Goal: Check status: Check status

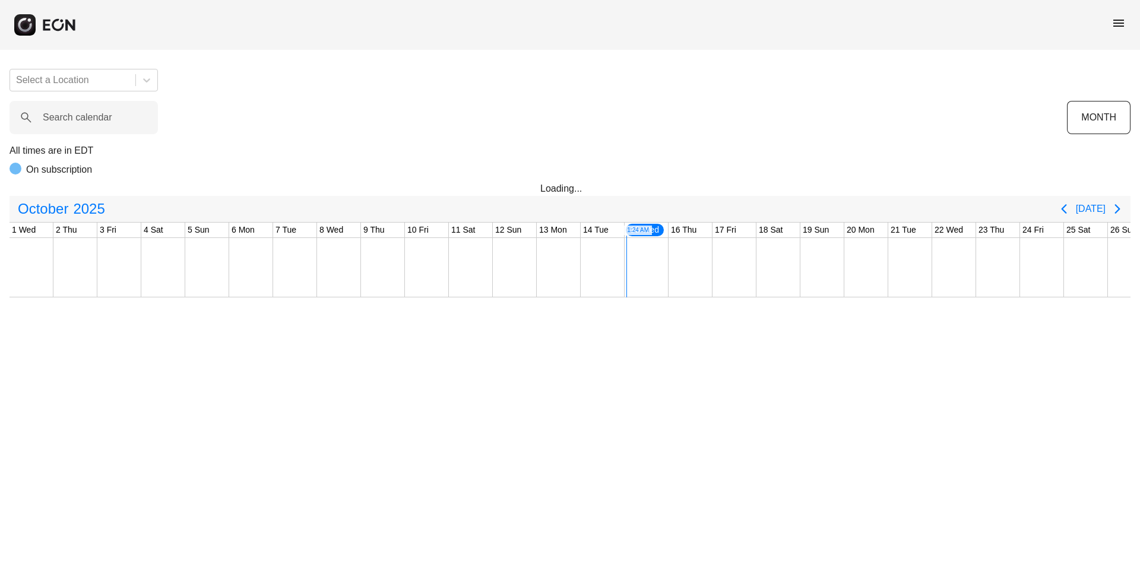
scroll to position [0, 240]
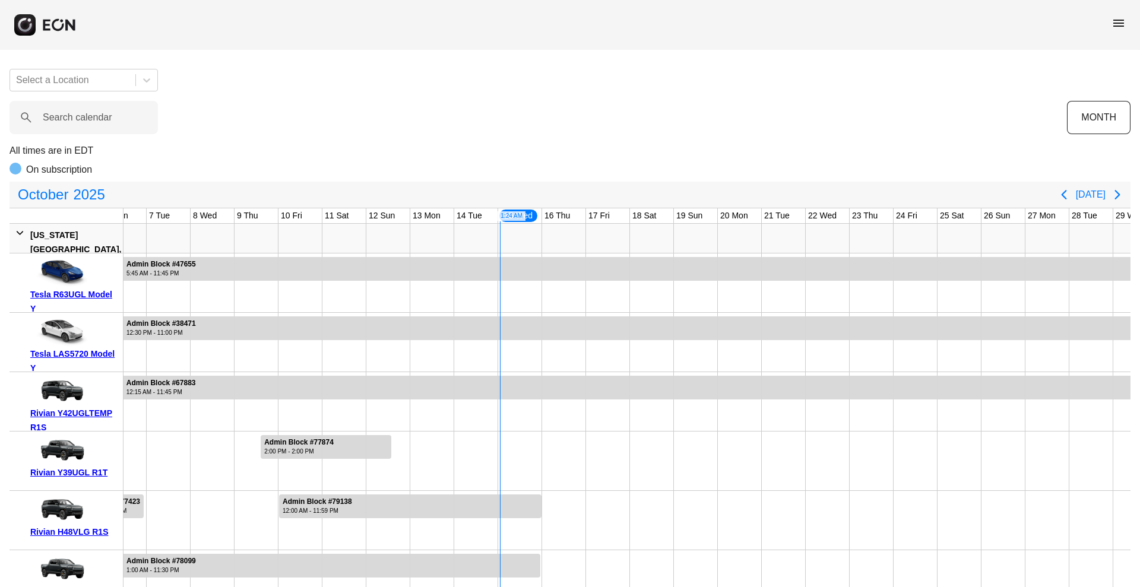
click at [1115, 28] on span "menu" at bounding box center [1118, 23] width 14 height 14
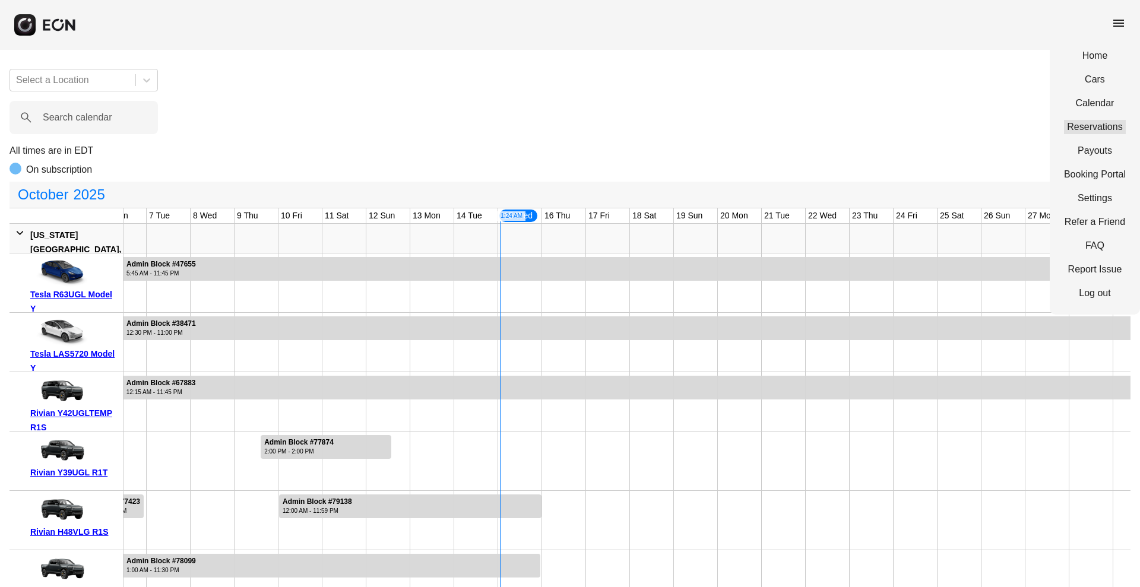
click at [1094, 129] on link "Reservations" at bounding box center [1095, 127] width 62 height 14
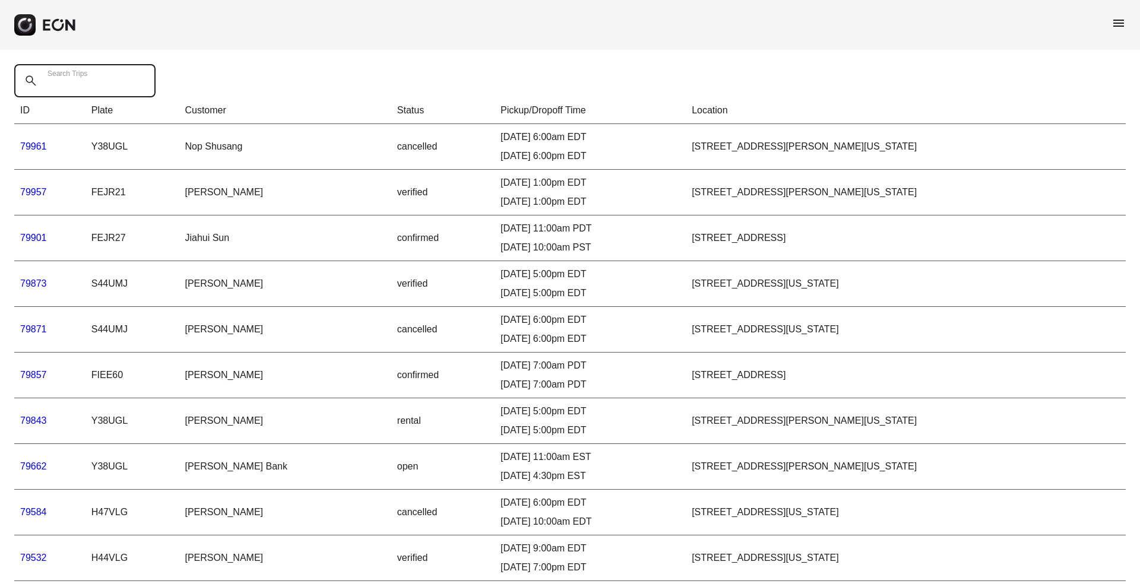
click at [103, 87] on Trips "Search Trips" at bounding box center [84, 80] width 141 height 33
paste Trips "*****"
type Trips "*****"
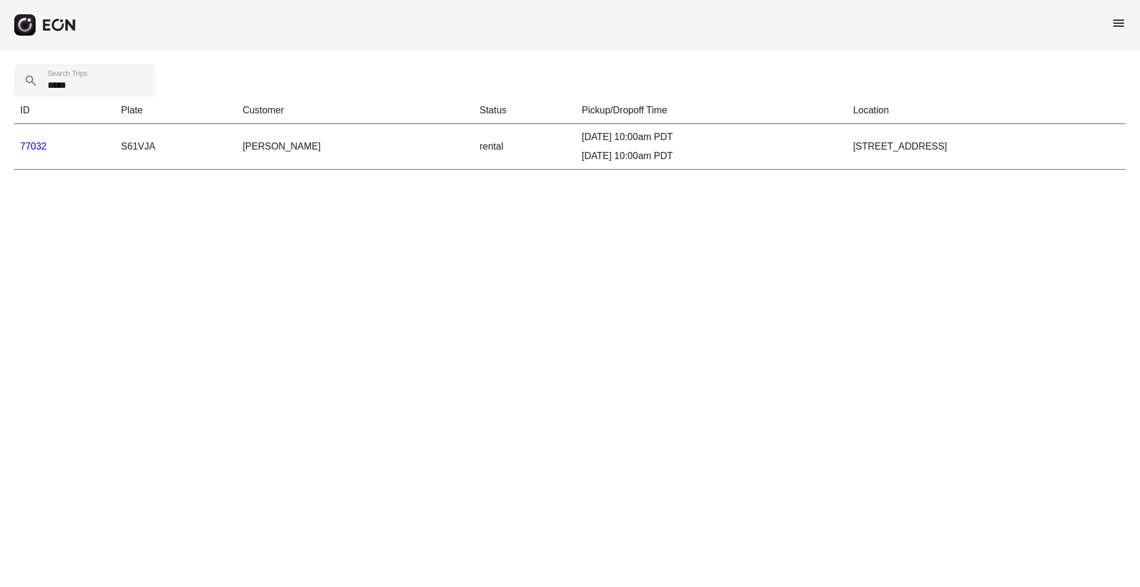
click at [28, 147] on link "77032" at bounding box center [33, 146] width 27 height 10
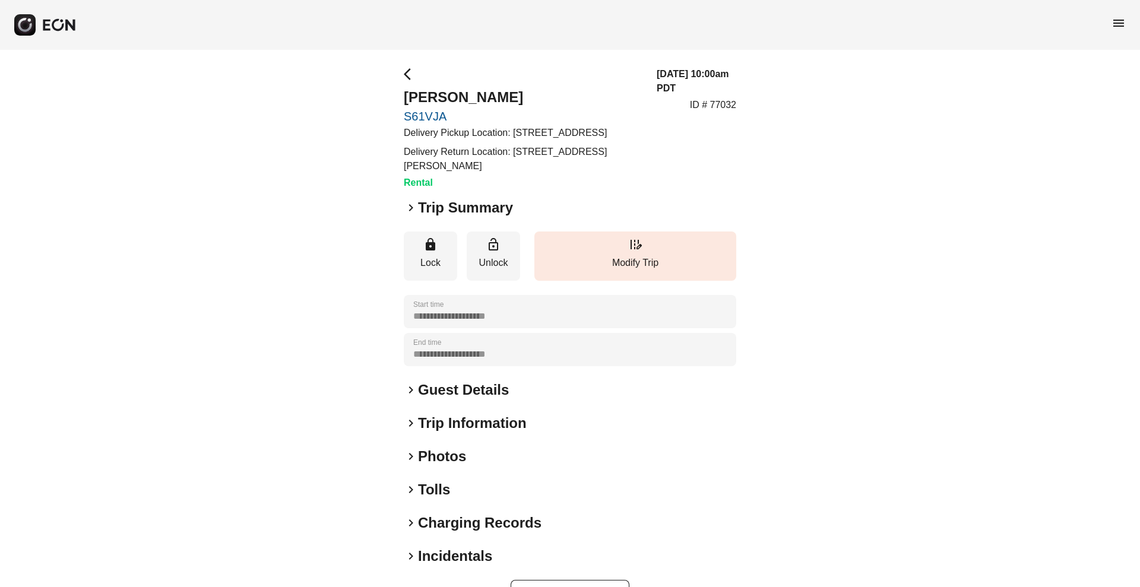
scroll to position [53, 0]
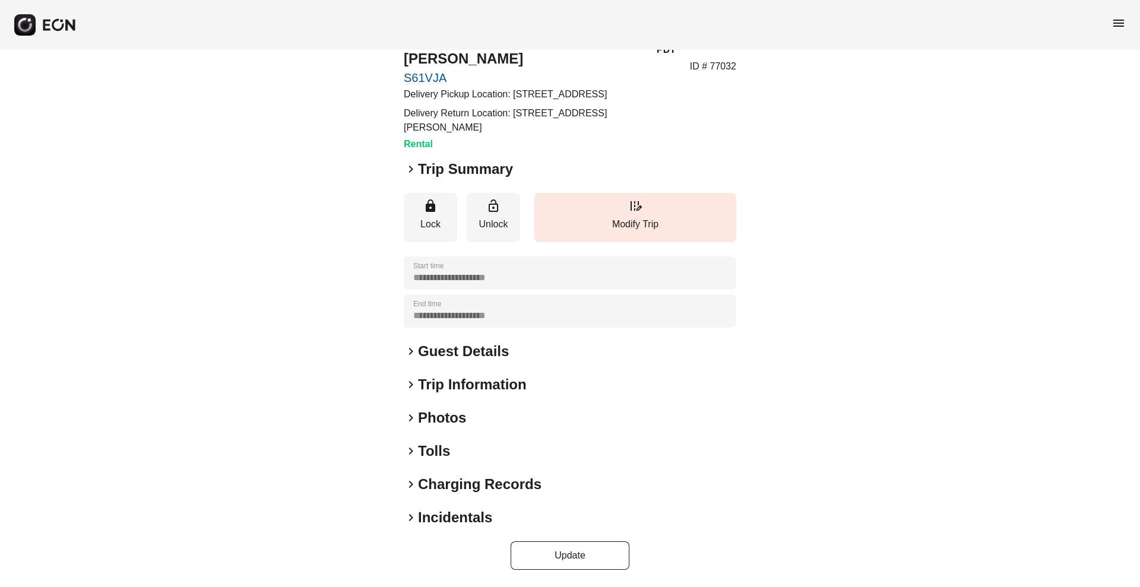
click at [426, 445] on h2 "Tolls" at bounding box center [434, 451] width 32 height 19
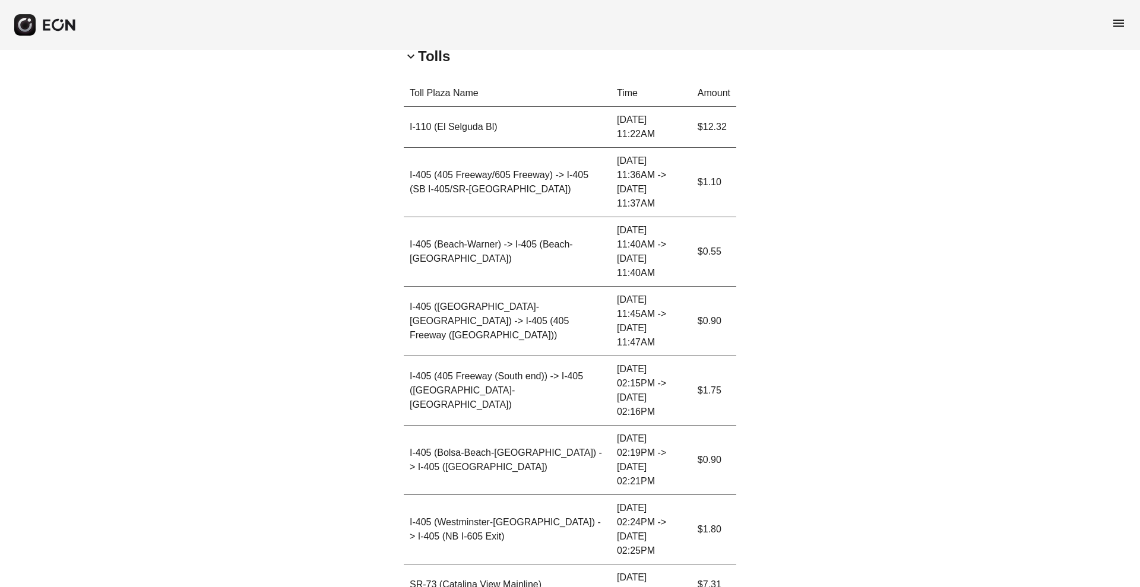
scroll to position [429, 0]
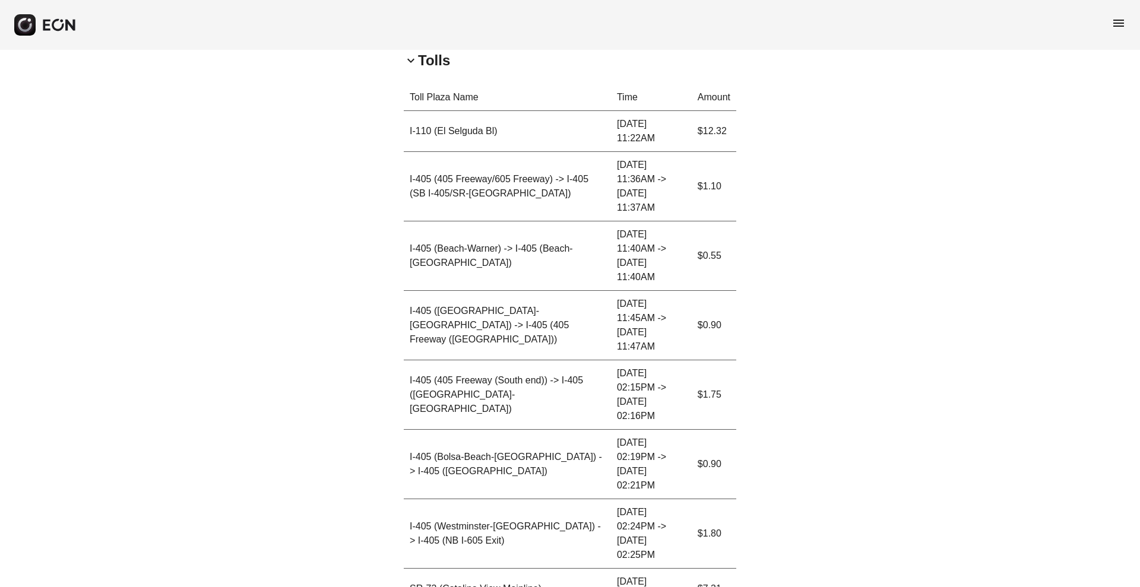
copy p "31.63"
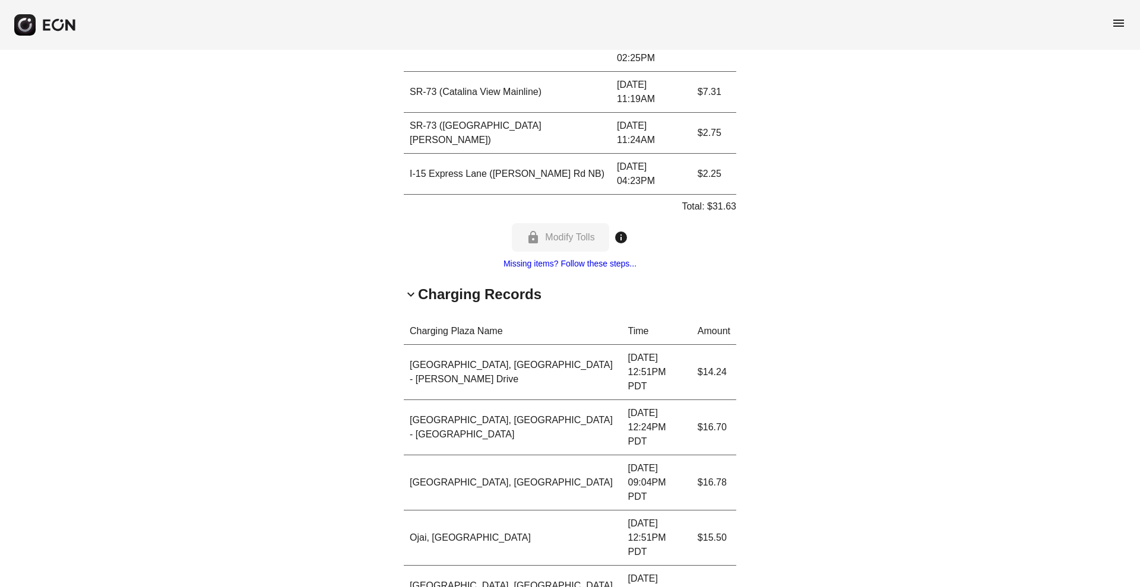
copy p "114.21"
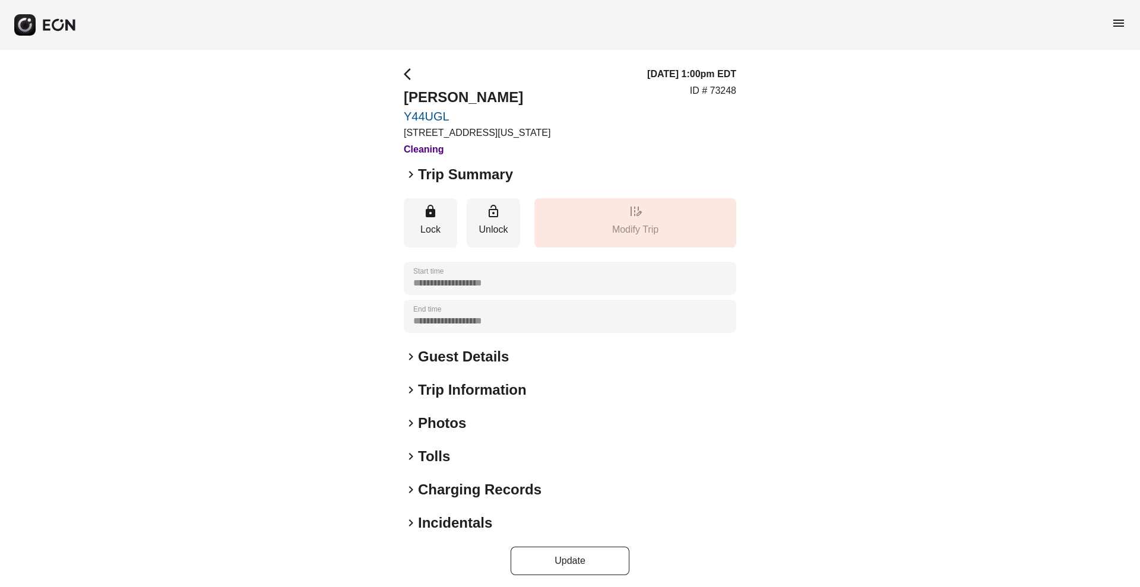
scroll to position [5, 0]
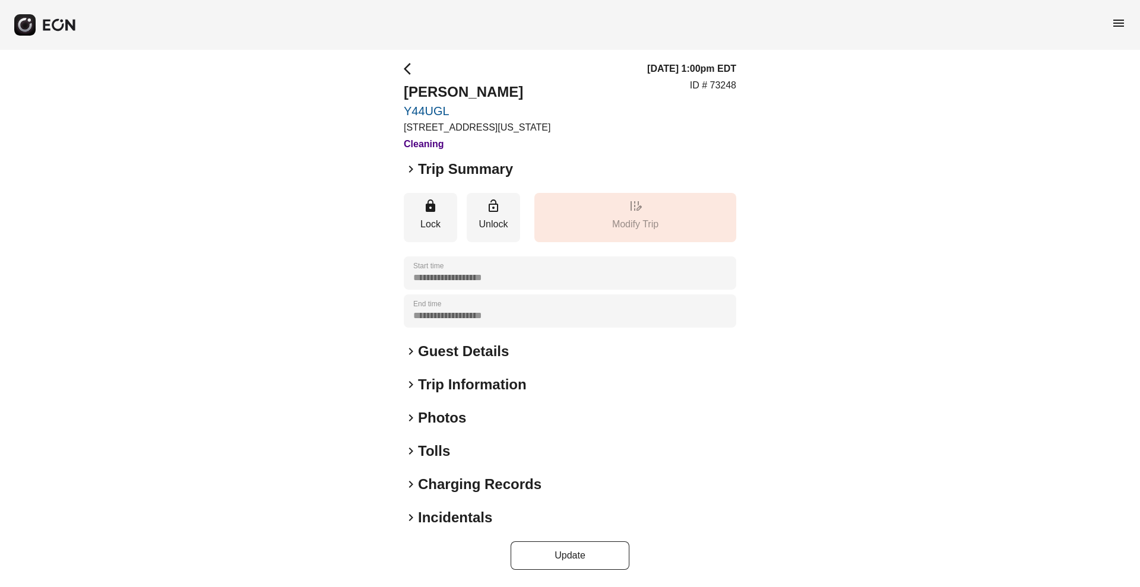
click at [439, 453] on h2 "Tolls" at bounding box center [434, 451] width 32 height 19
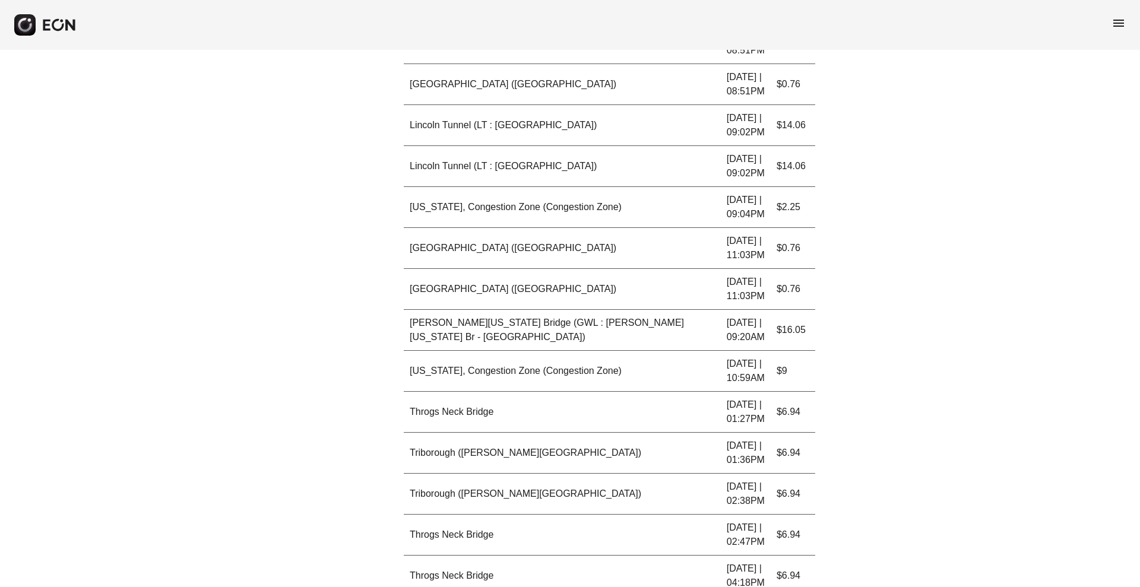
scroll to position [3499, 0]
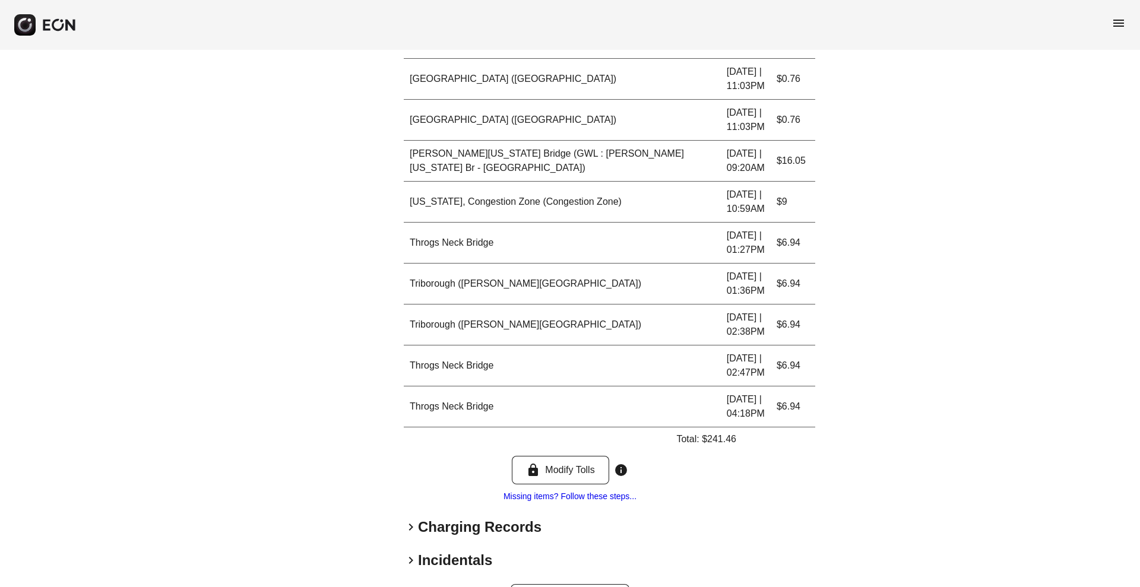
click at [458, 518] on h2 "Charging Records" at bounding box center [479, 527] width 123 height 19
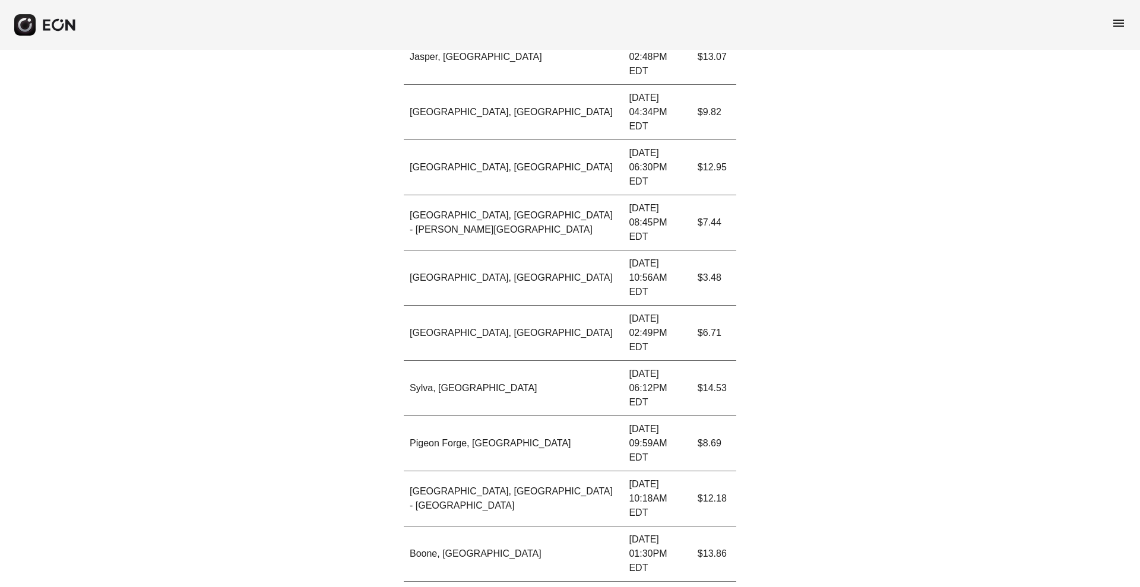
scroll to position [5542, 0]
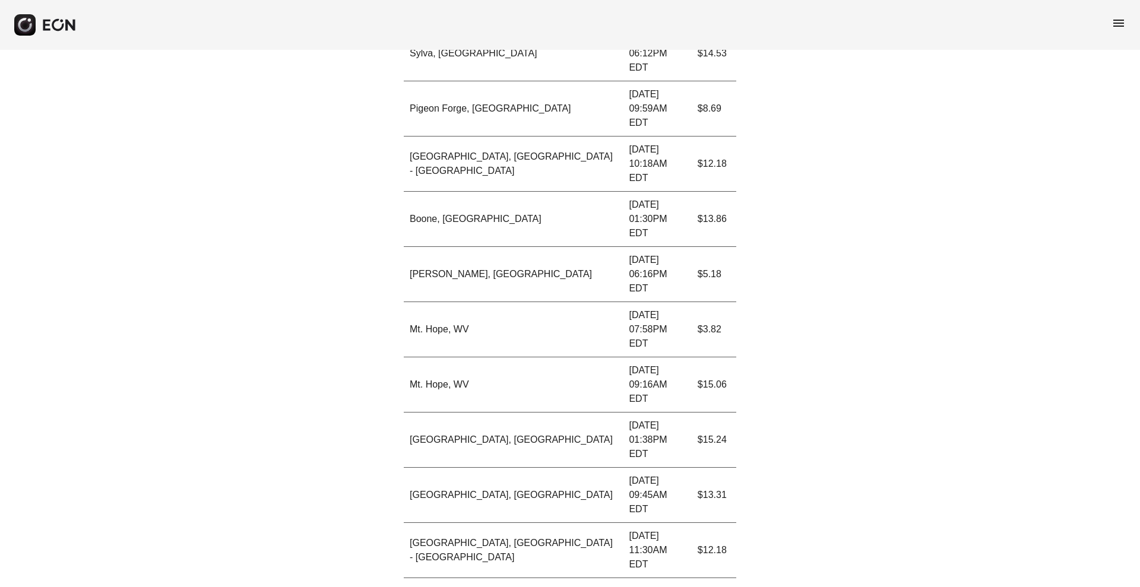
copy p "587.27"
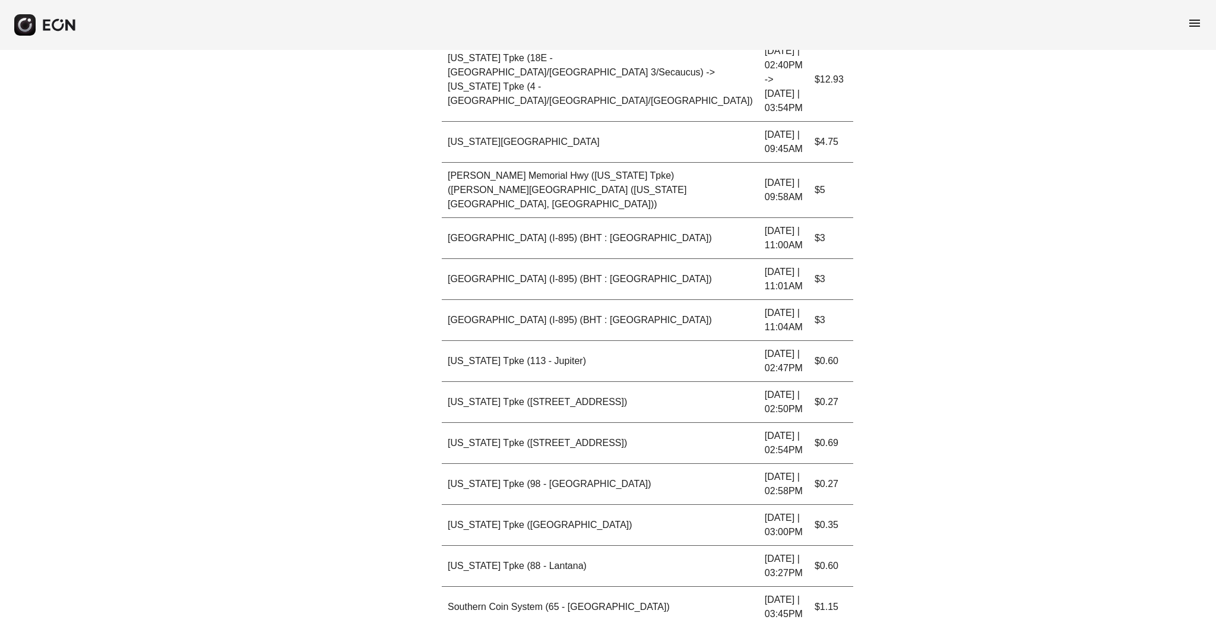
scroll to position [471, 0]
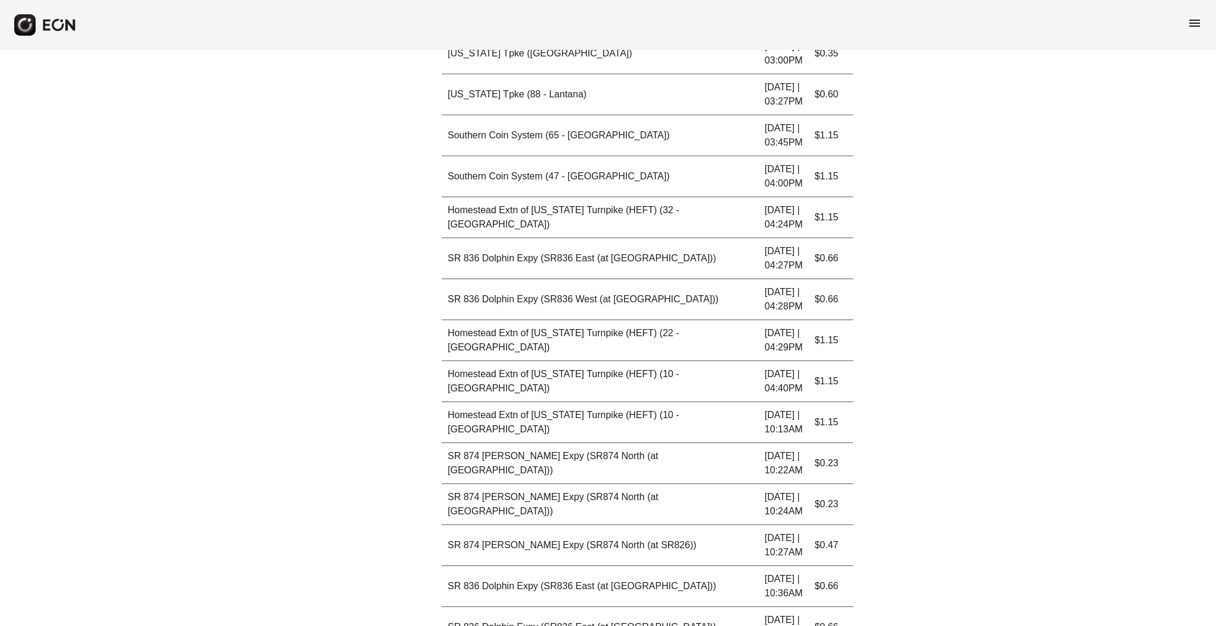
scroll to position [945, 0]
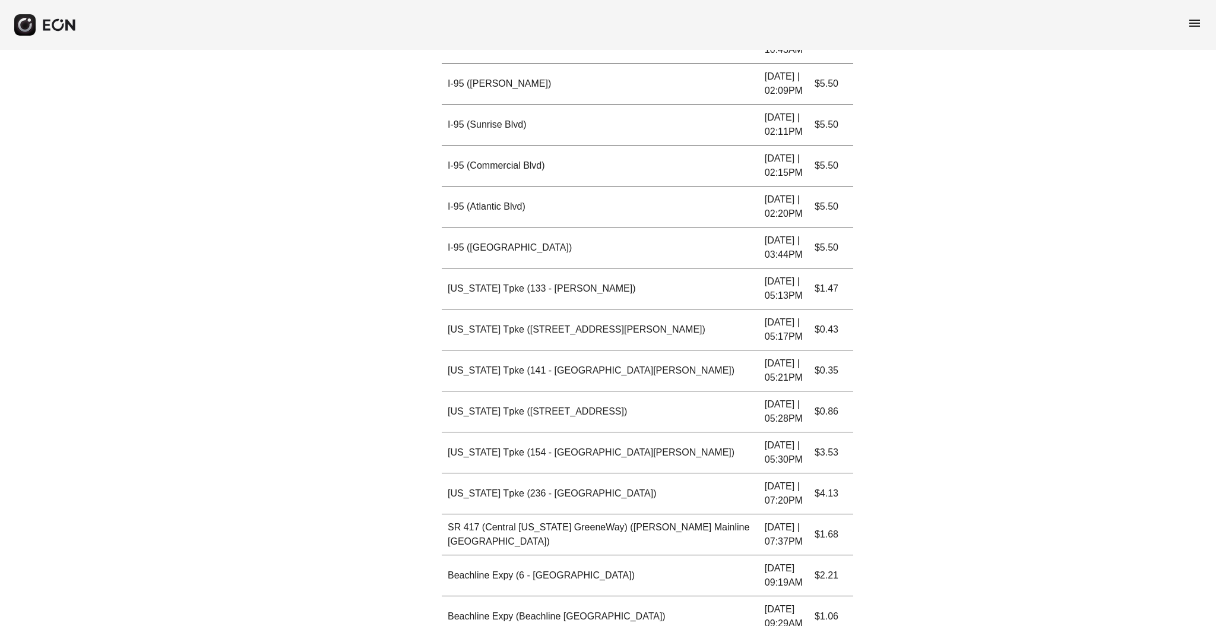
scroll to position [1525, 0]
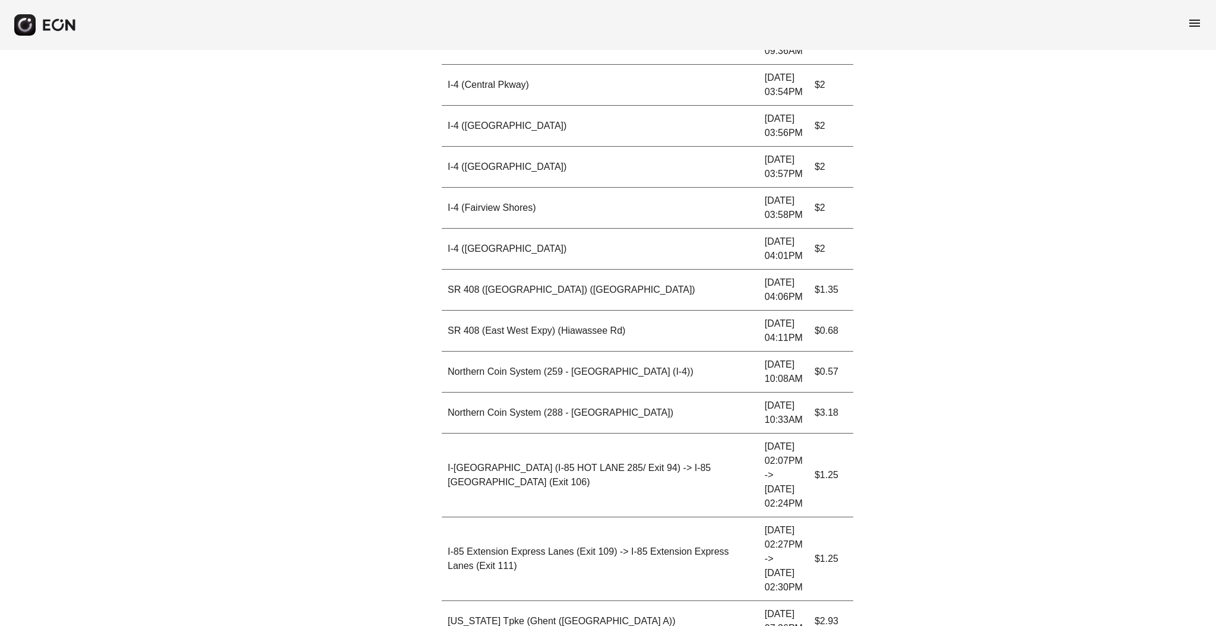
scroll to position [2140, 0]
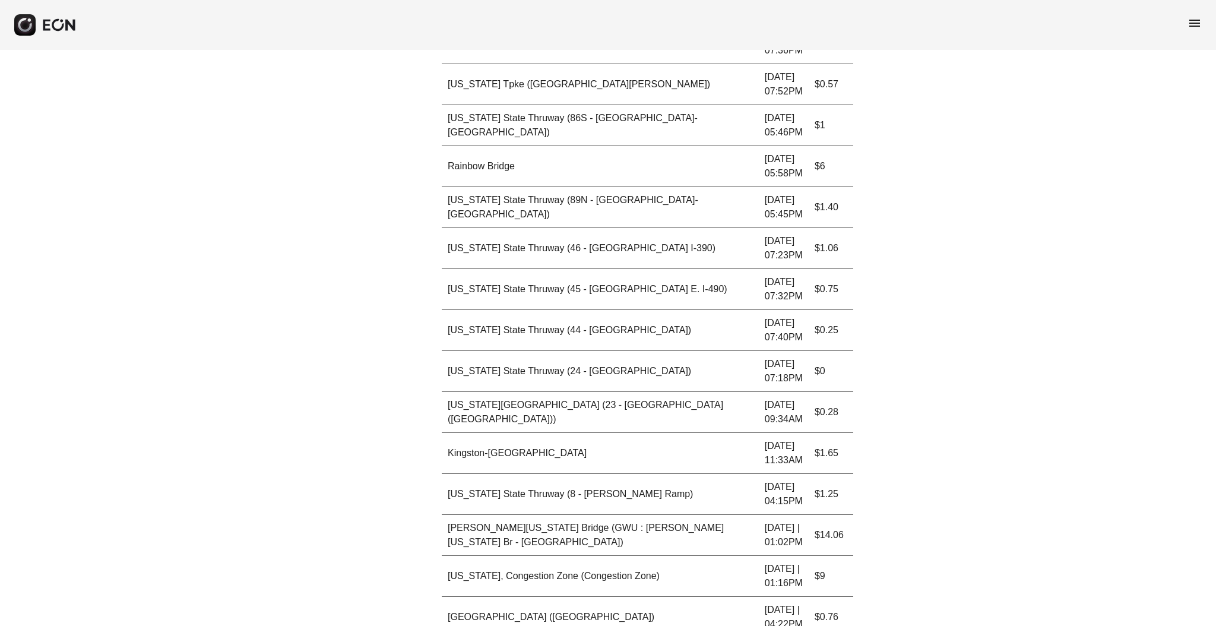
scroll to position [2732, 0]
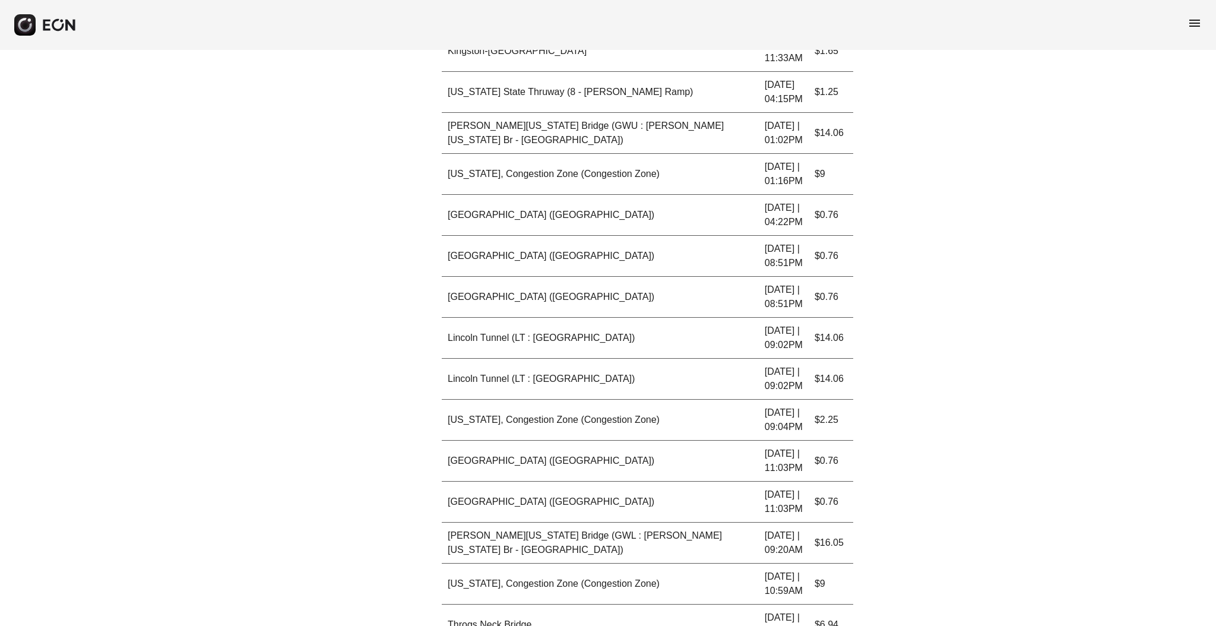
click at [833, 574] on div "**********" at bounding box center [608, 327] width 1216 height 6791
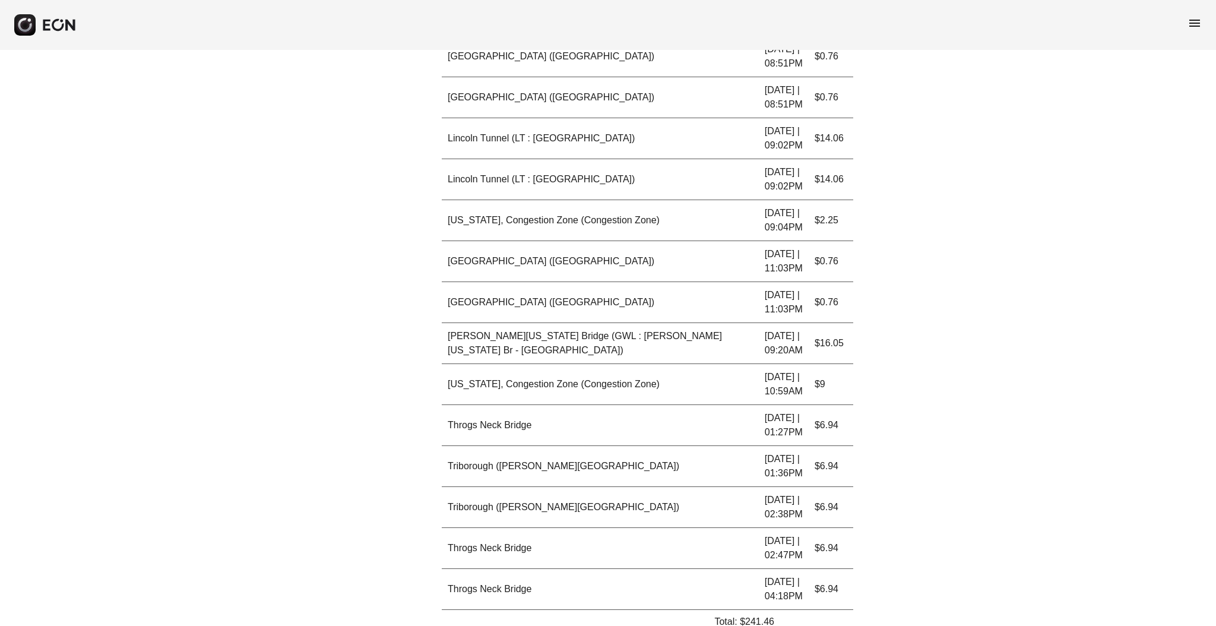
scroll to position [3321, 0]
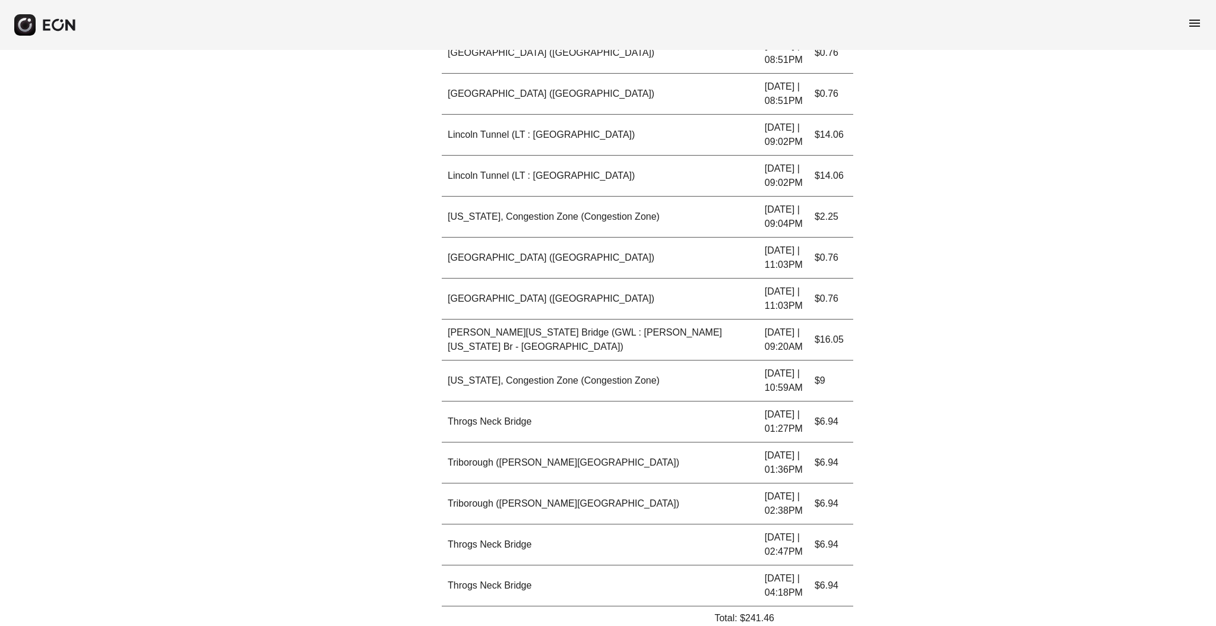
click at [762, 587] on p "Total: $241.46" at bounding box center [744, 618] width 60 height 14
copy p "241.46"
